Goal: Communication & Community: Connect with others

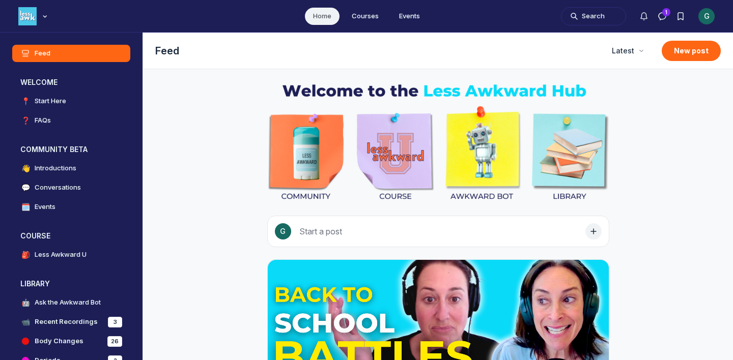
scroll to position [2762, 1948]
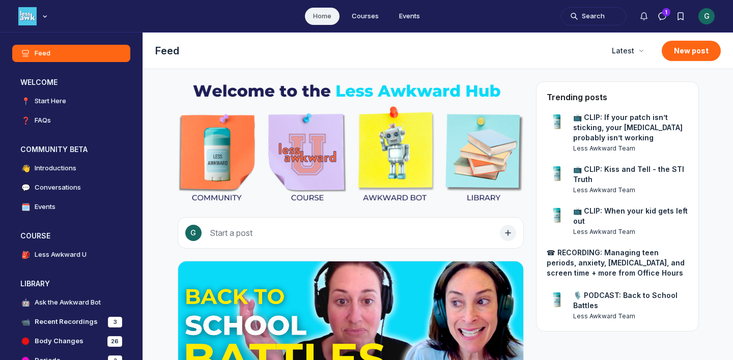
click at [706, 15] on div "G" at bounding box center [706, 16] width 16 height 16
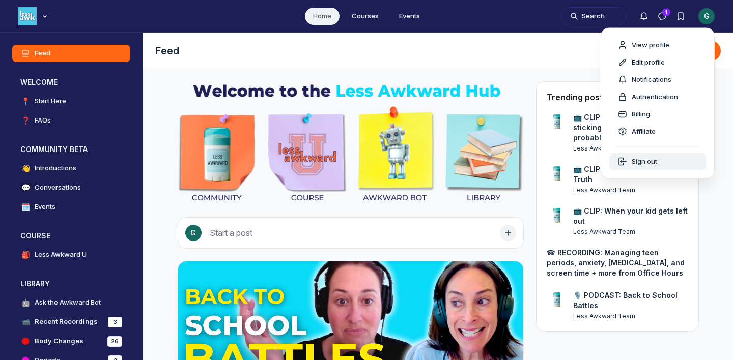
click at [644, 163] on span "Sign out" at bounding box center [643, 162] width 25 height 10
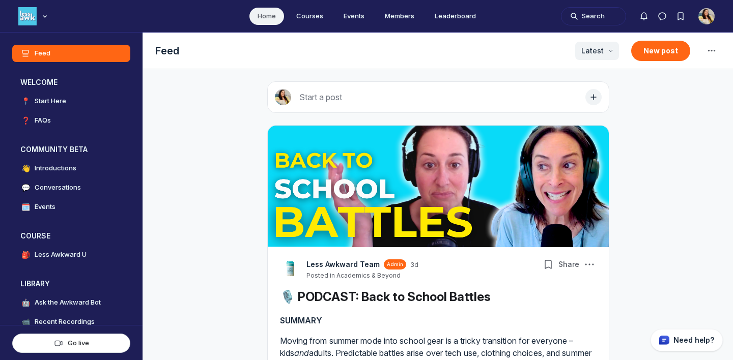
scroll to position [2602, 1948]
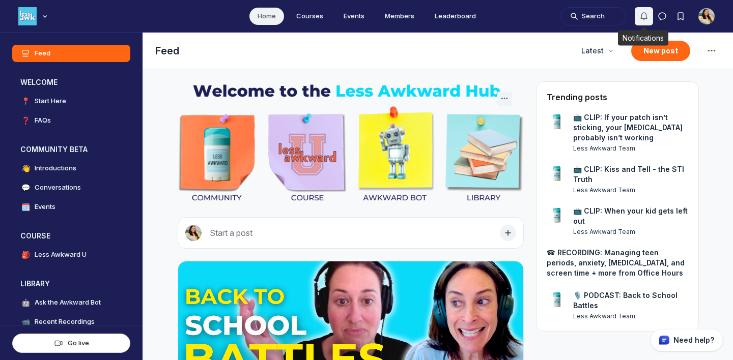
click at [639, 16] on icon "Notifications" at bounding box center [643, 16] width 10 height 10
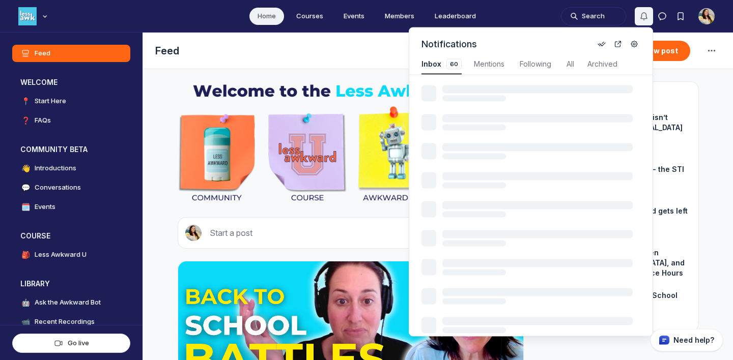
scroll to position [1377, 2172]
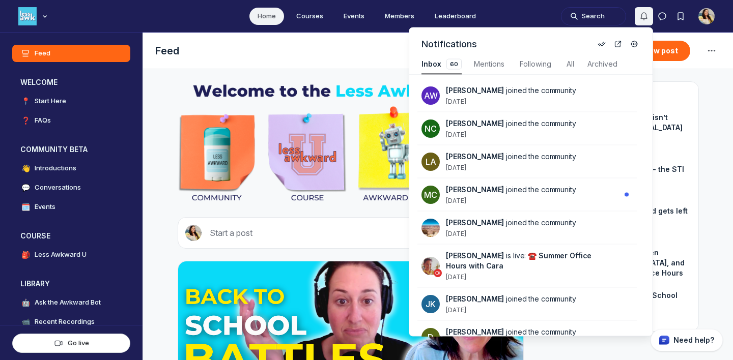
click at [639, 16] on icon "Notifications" at bounding box center [643, 16] width 10 height 10
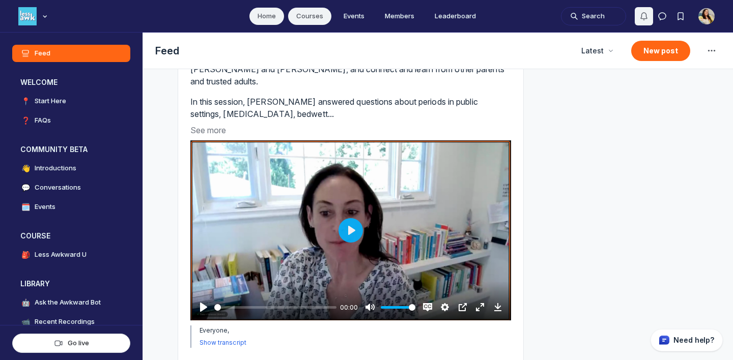
scroll to position [670, 0]
